Goal: Obtain resource: Download file/media

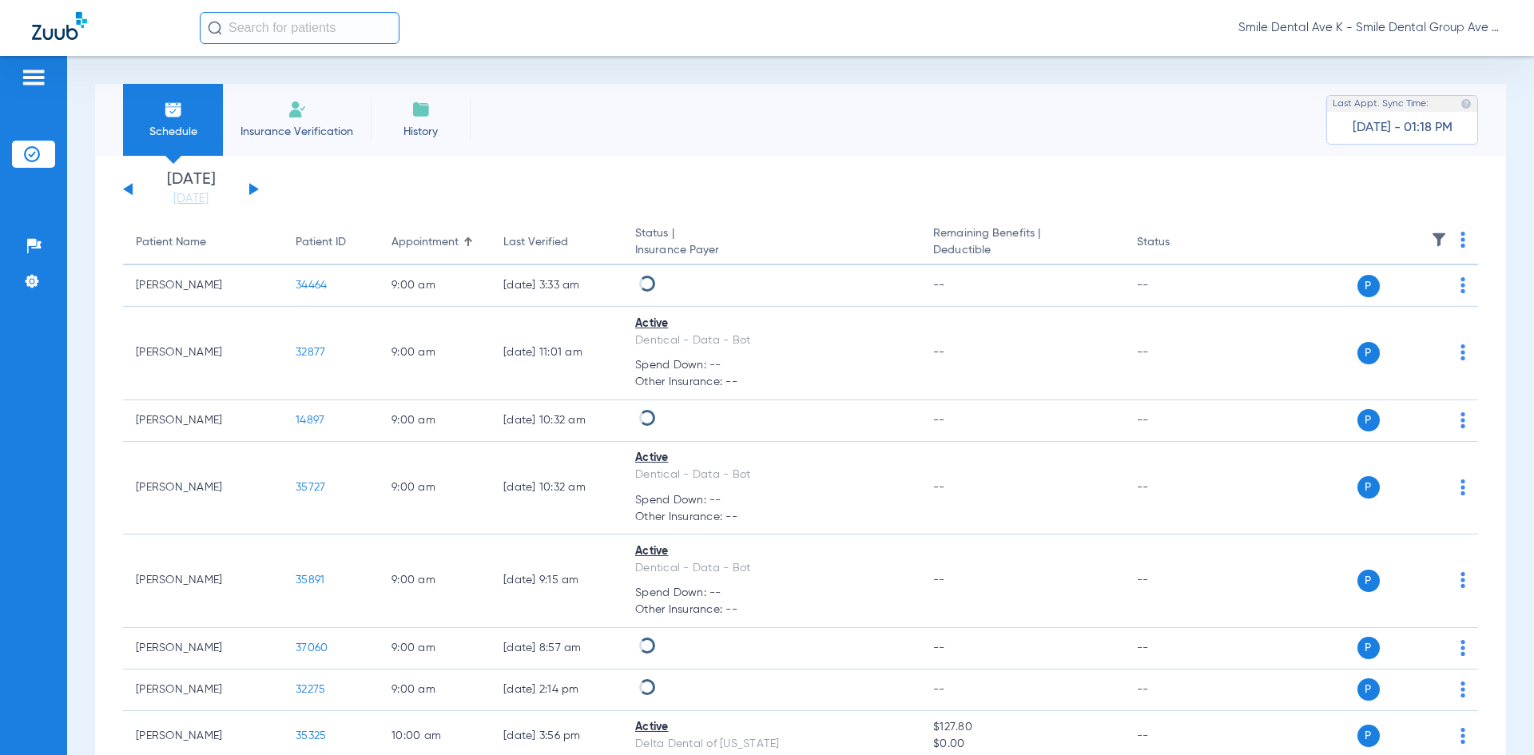
click at [276, 38] on input "text" at bounding box center [300, 28] width 200 height 32
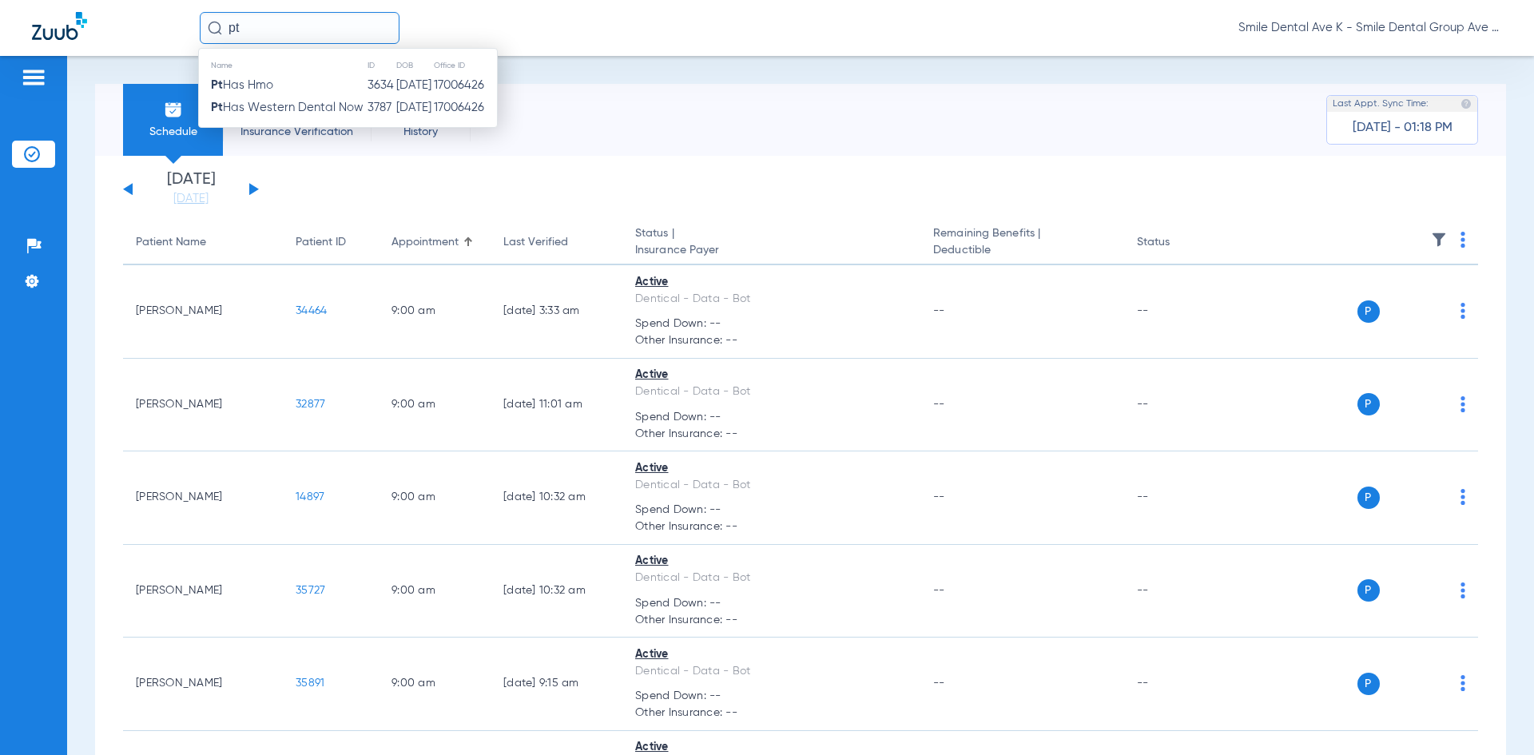
type input "pt"
click at [265, 41] on input "pt" at bounding box center [300, 28] width 200 height 32
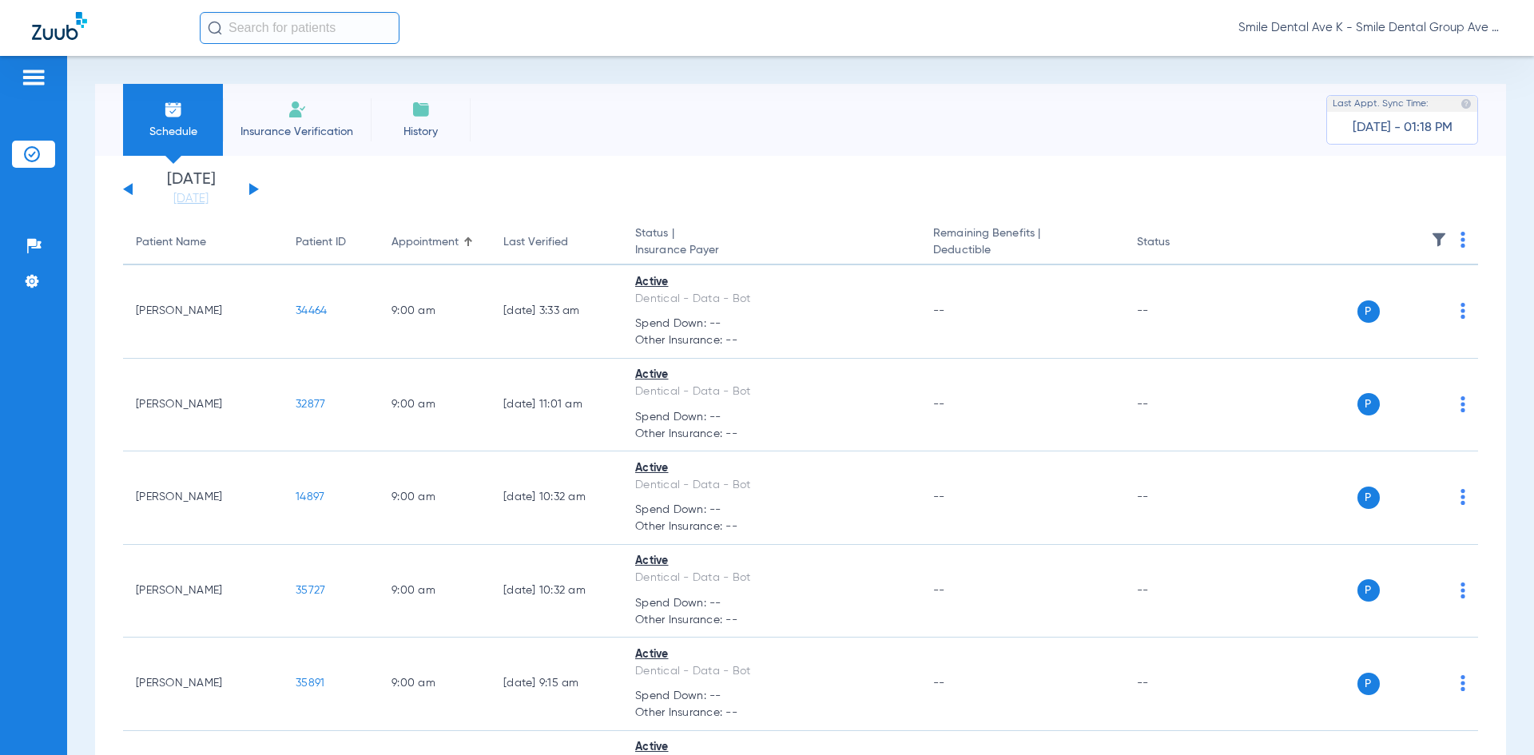
click at [239, 34] on input "text" at bounding box center [300, 28] width 200 height 32
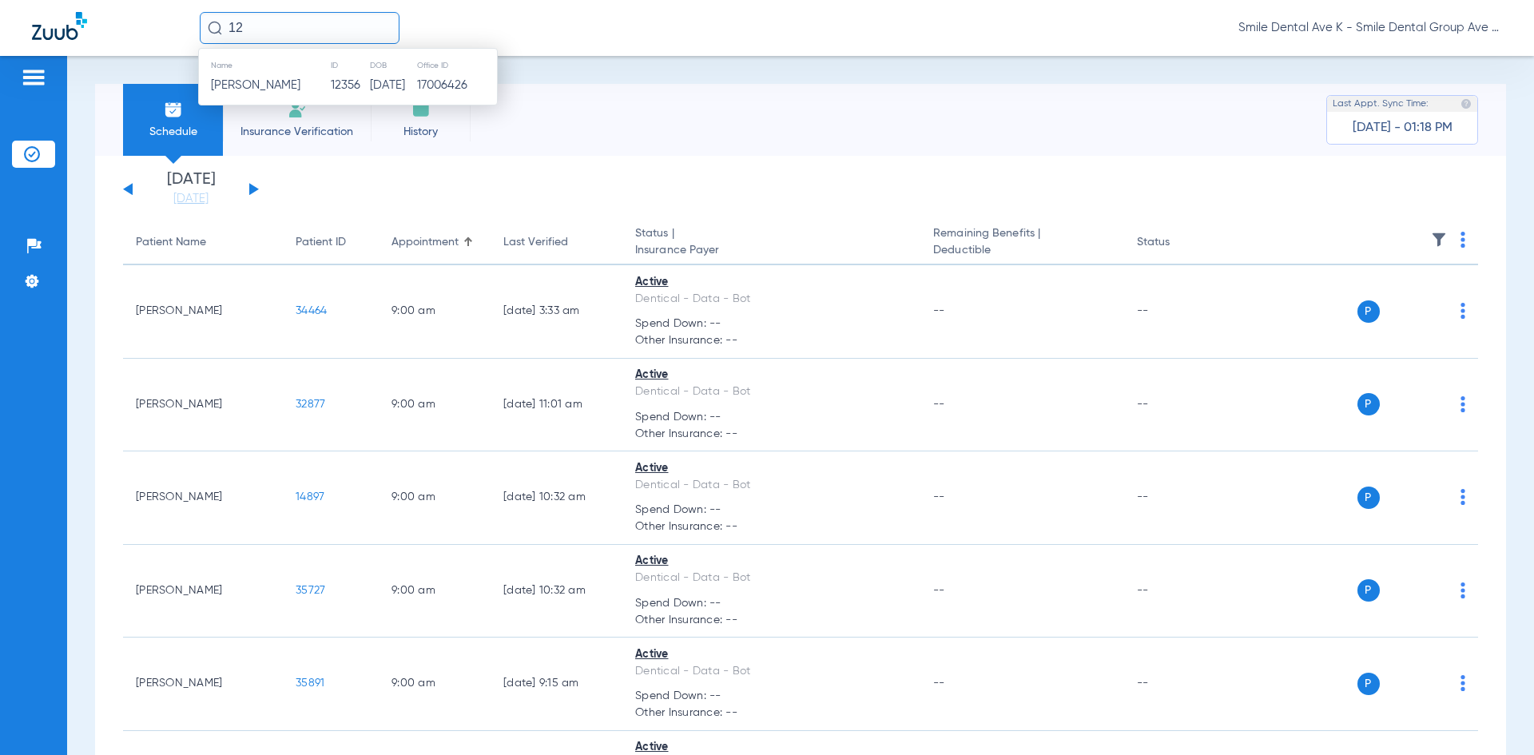
type input "1"
type input "37089"
click at [241, 91] on span "[PERSON_NAME]" at bounding box center [255, 85] width 89 height 12
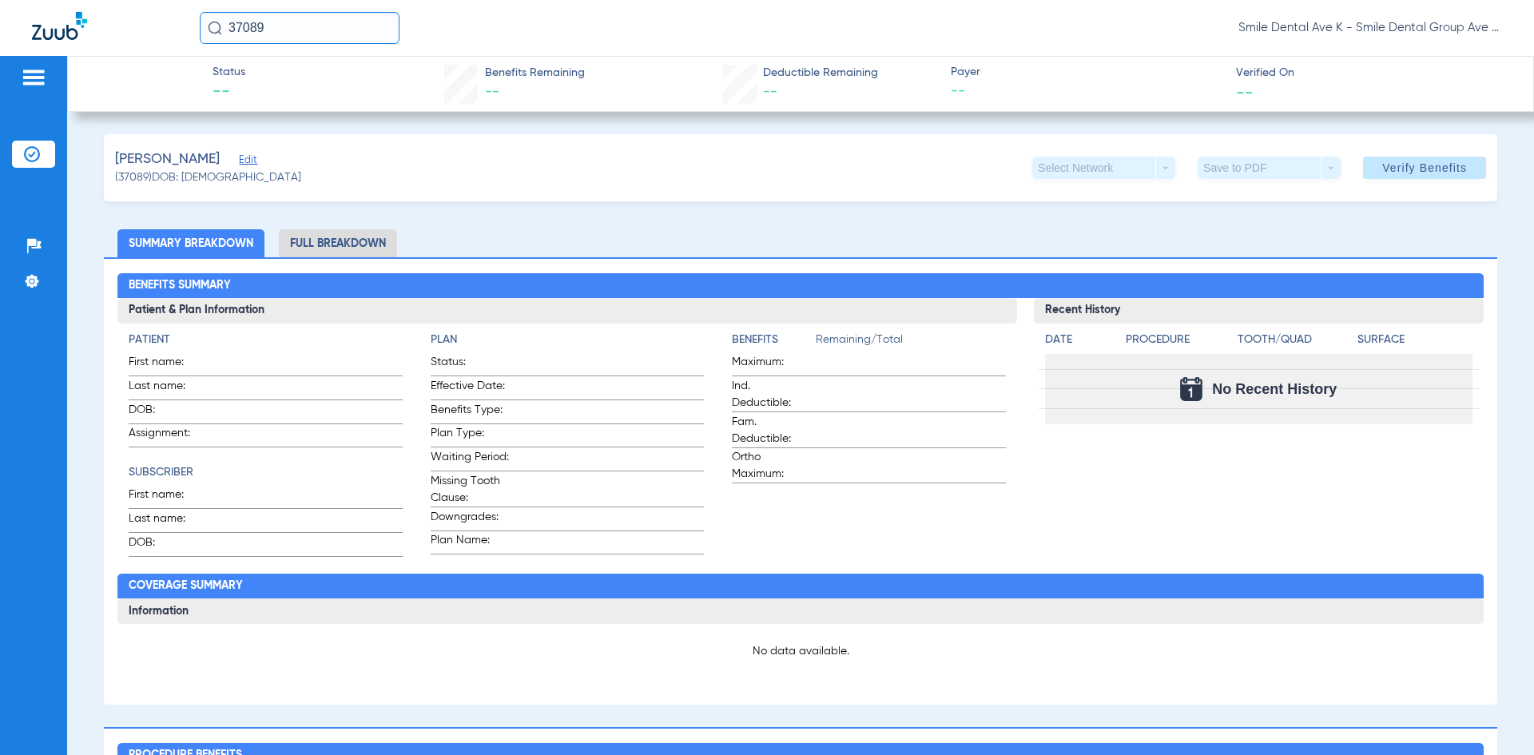
click at [1400, 165] on span "Verify Benefits" at bounding box center [1424, 167] width 85 height 13
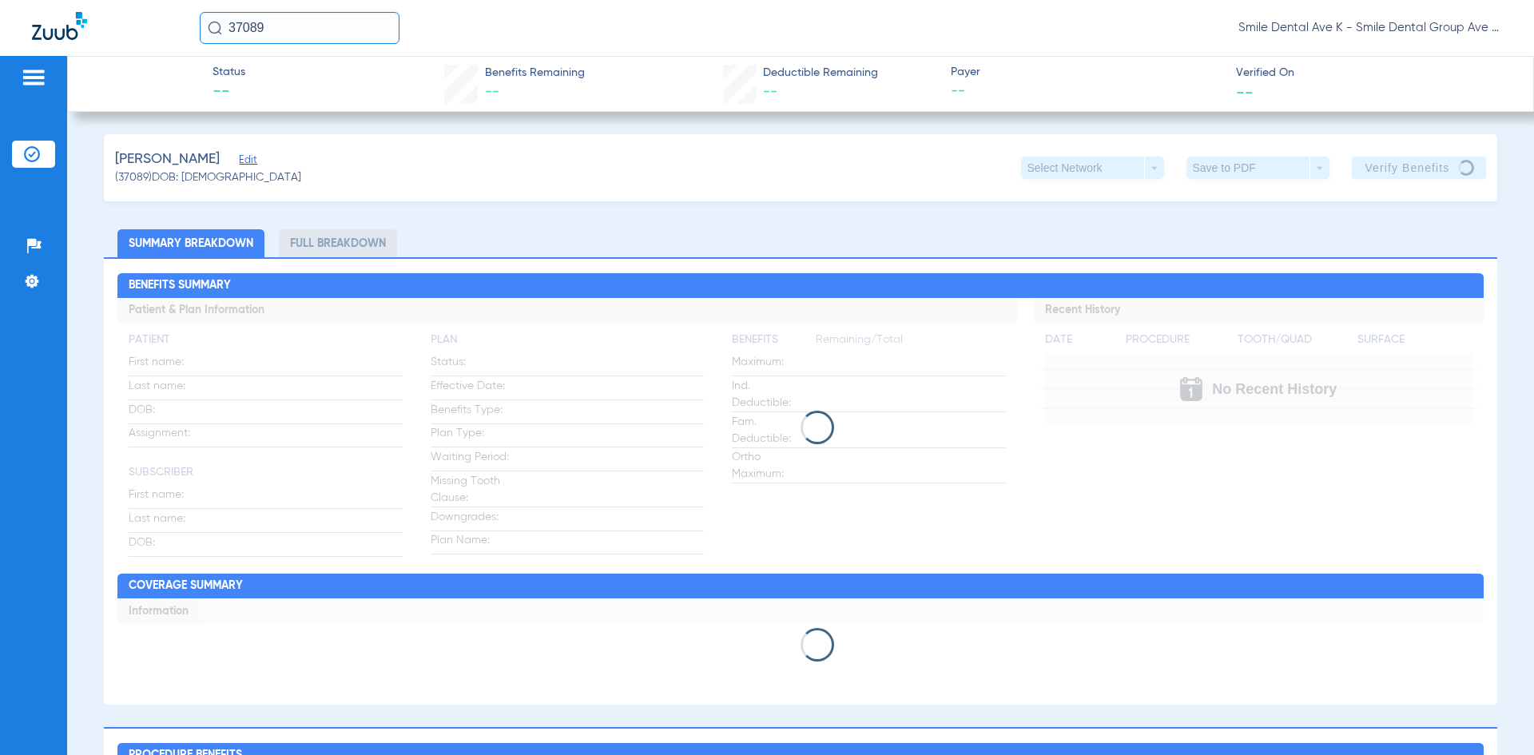
click at [1416, 69] on span "Verified On" at bounding box center [1372, 73] width 272 height 17
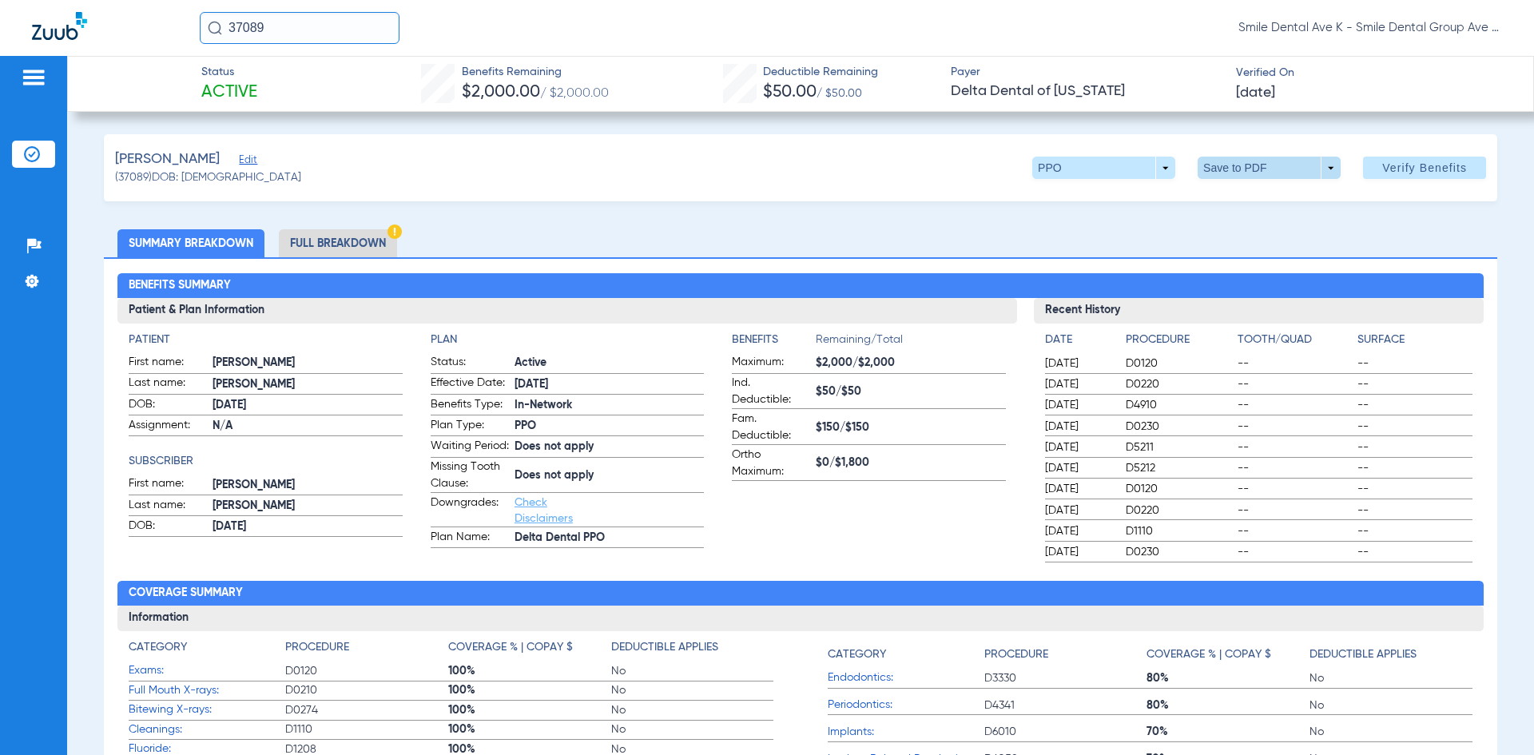
drag, startPoint x: 1241, startPoint y: 161, endPoint x: 1242, endPoint y: 169, distance: 8.0
click at [1250, 169] on span at bounding box center [1269, 168] width 38 height 38
click at [1252, 204] on span "Save to PDF" at bounding box center [1262, 199] width 63 height 11
click at [1330, 99] on div "Creating PDF" at bounding box center [1395, 101] width 185 height 16
